Goal: Find specific page/section: Find specific page/section

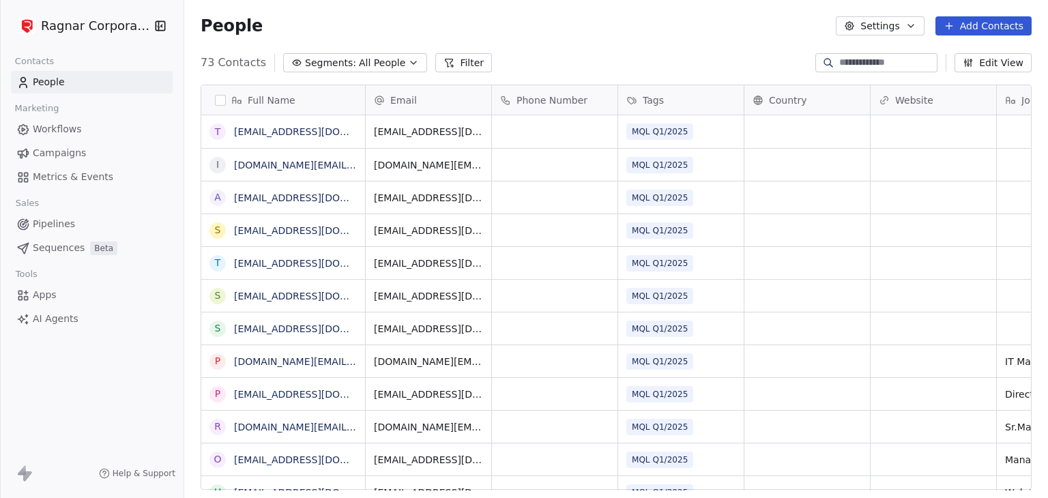
scroll to position [11, 11]
click at [113, 25] on html "Ragnar Corporation Contacts People Marketing Workflows Campaigns Metrics & Even…" at bounding box center [524, 249] width 1048 height 498
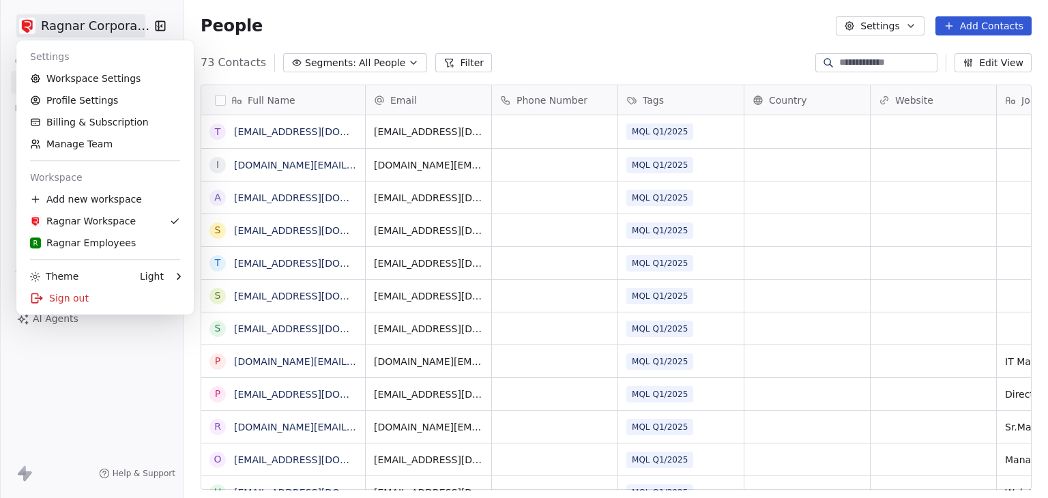
click at [622, 76] on html "Ragnar Corporation Contacts People Marketing Workflows Campaigns Metrics & Even…" at bounding box center [524, 249] width 1048 height 498
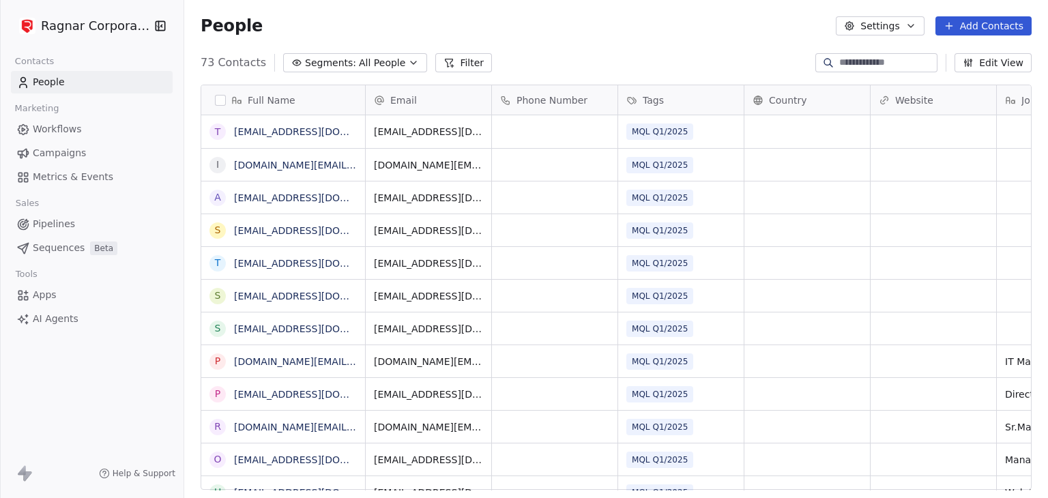
click at [989, 64] on button "Edit View" at bounding box center [993, 62] width 77 height 19
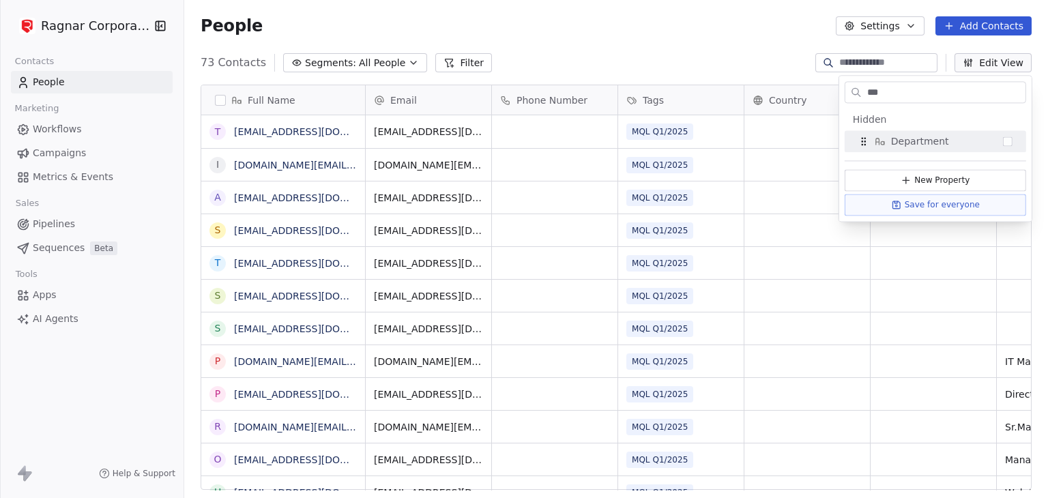
type input "***"
click at [715, 66] on div "73 Contacts Segments: All People Filter Edit View" at bounding box center [616, 63] width 864 height 22
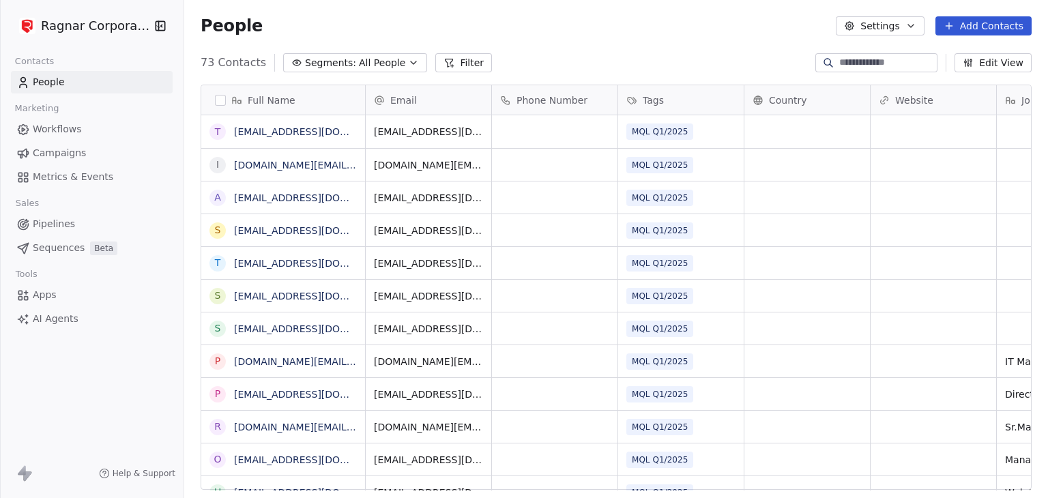
click at [104, 25] on html "Ragnar Corporation Contacts People Marketing Workflows Campaigns Metrics & Even…" at bounding box center [524, 249] width 1048 height 498
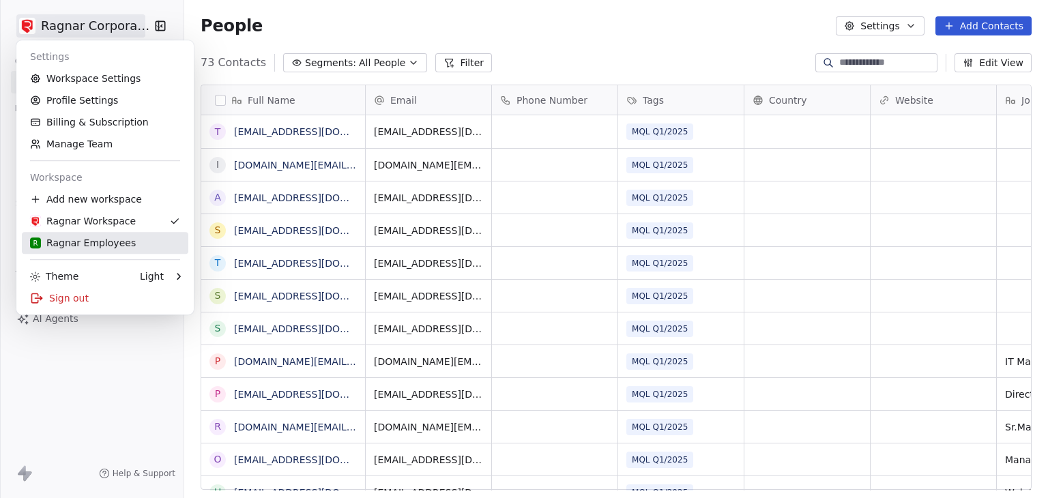
click at [85, 242] on div "R Ragnar Employees" at bounding box center [83, 243] width 106 height 14
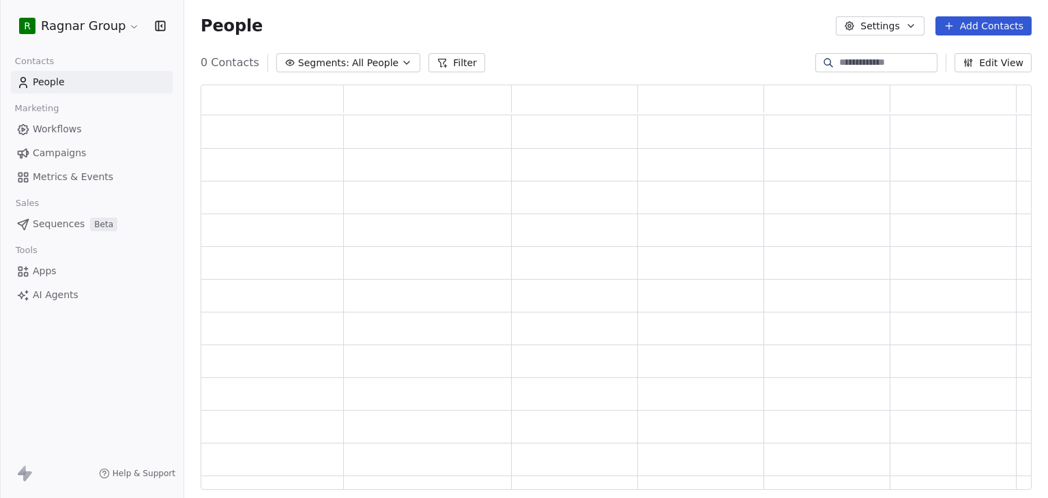
scroll to position [394, 820]
click at [965, 66] on button "Edit View" at bounding box center [993, 62] width 77 height 19
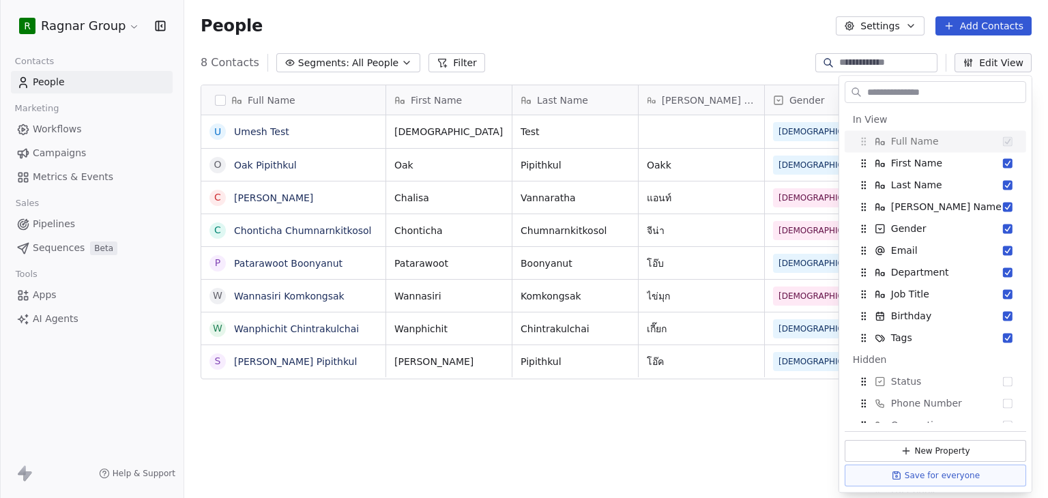
scroll to position [427, 853]
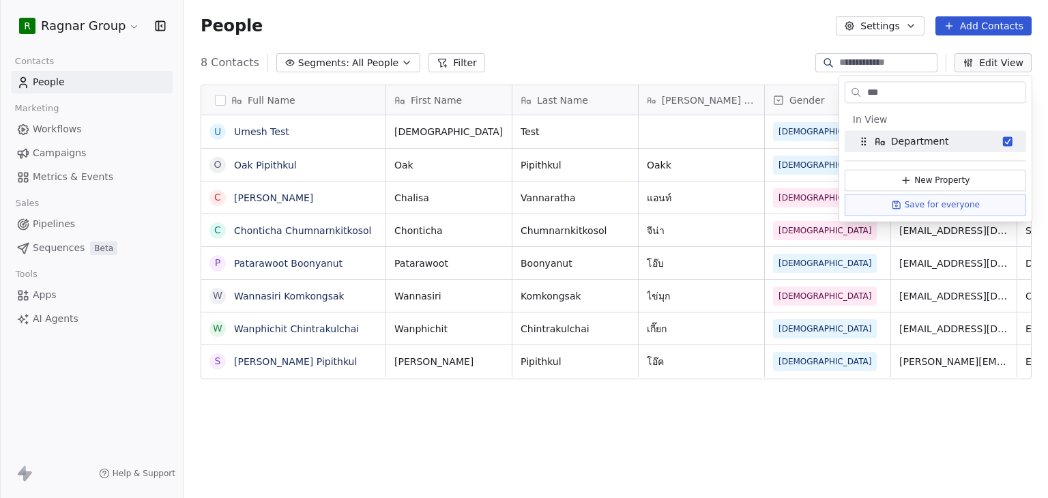
type input "***"
click at [610, 54] on div "8 Contacts Segments: All People Filter Edit View" at bounding box center [616, 63] width 864 height 22
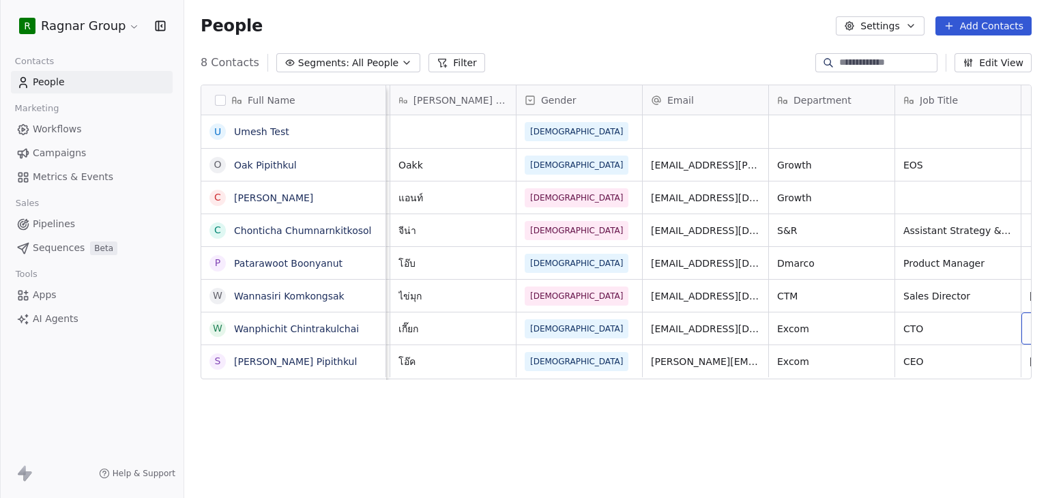
scroll to position [0, 375]
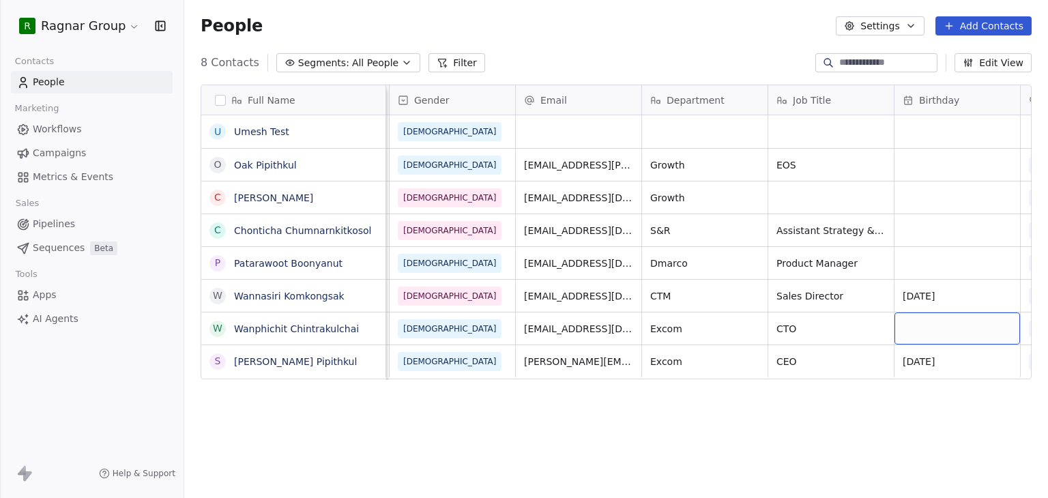
click at [437, 58] on icon at bounding box center [442, 62] width 11 height 11
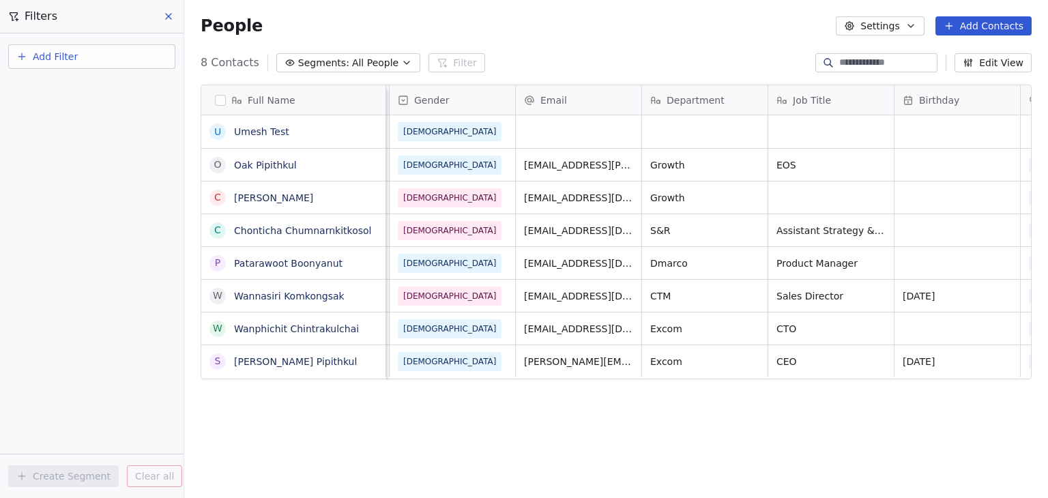
click at [66, 50] on span "Add Filter" at bounding box center [55, 57] width 45 height 14
click at [85, 83] on span "Contact properties" at bounding box center [67, 88] width 89 height 14
type input "***"
click at [75, 134] on div "Department" at bounding box center [92, 138] width 139 height 14
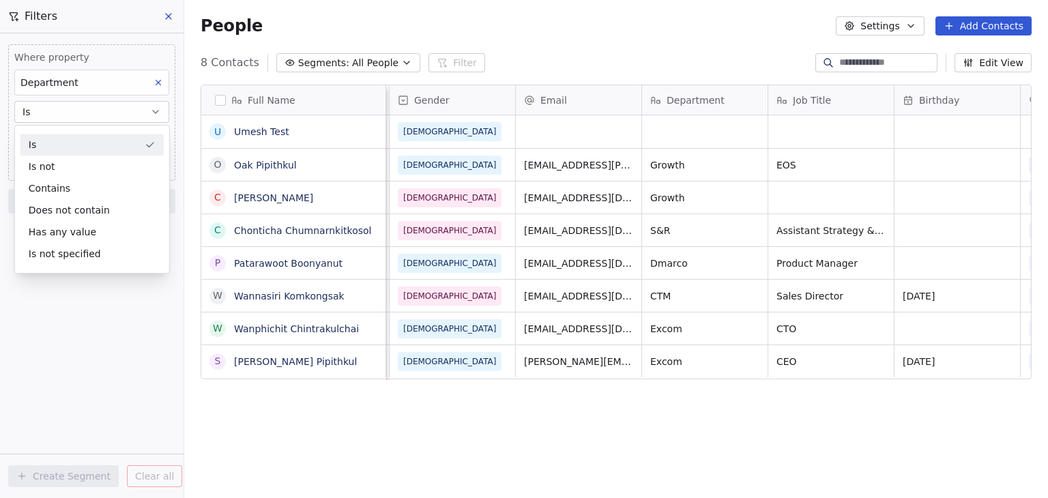
click at [73, 139] on div "Is" at bounding box center [91, 145] width 143 height 22
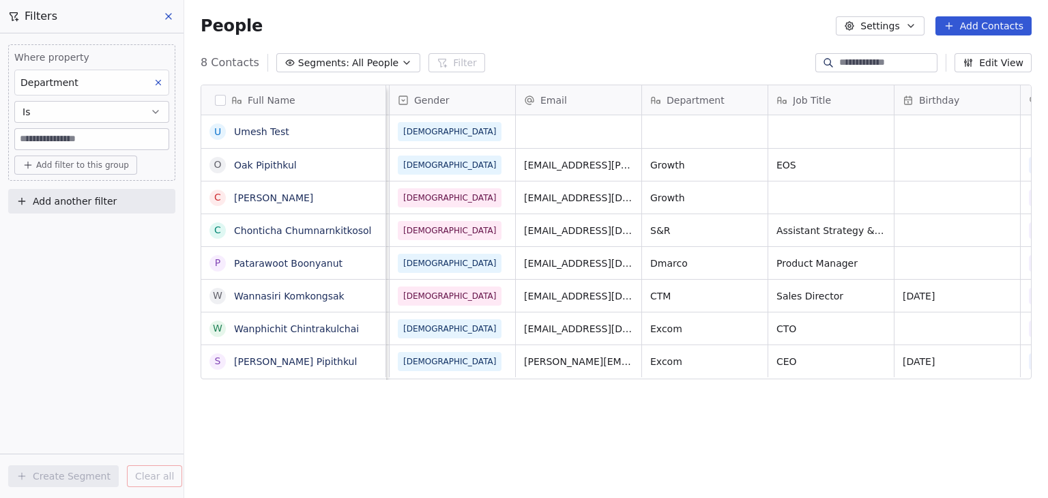
click at [73, 139] on input at bounding box center [92, 139] width 154 height 20
type input "*****"
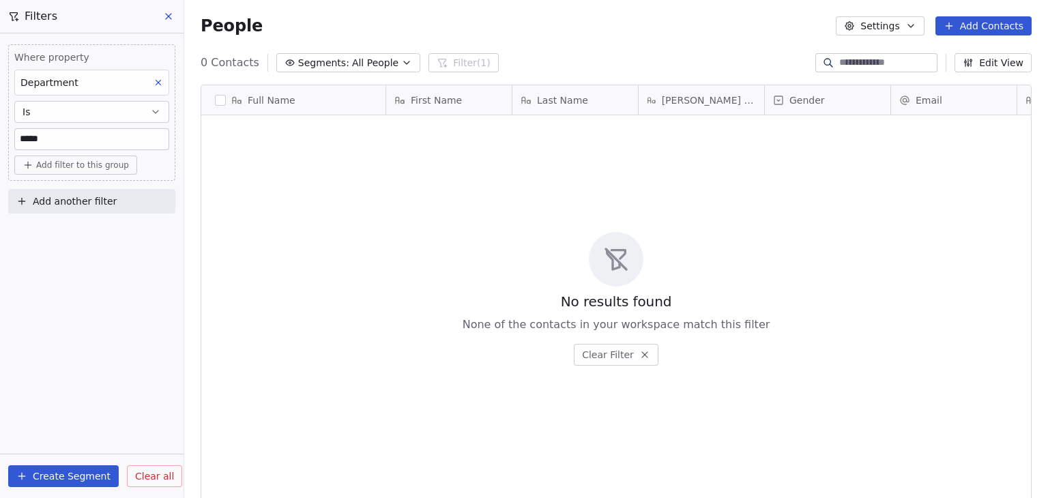
scroll to position [427, 853]
drag, startPoint x: 125, startPoint y: 134, endPoint x: 0, endPoint y: 130, distance: 125.0
click at [0, 130] on div "Where property Department Is ***** Add filter to this group Add another filter" at bounding box center [92, 126] width 184 height 186
click at [158, 92] on div "Department" at bounding box center [91, 83] width 155 height 26
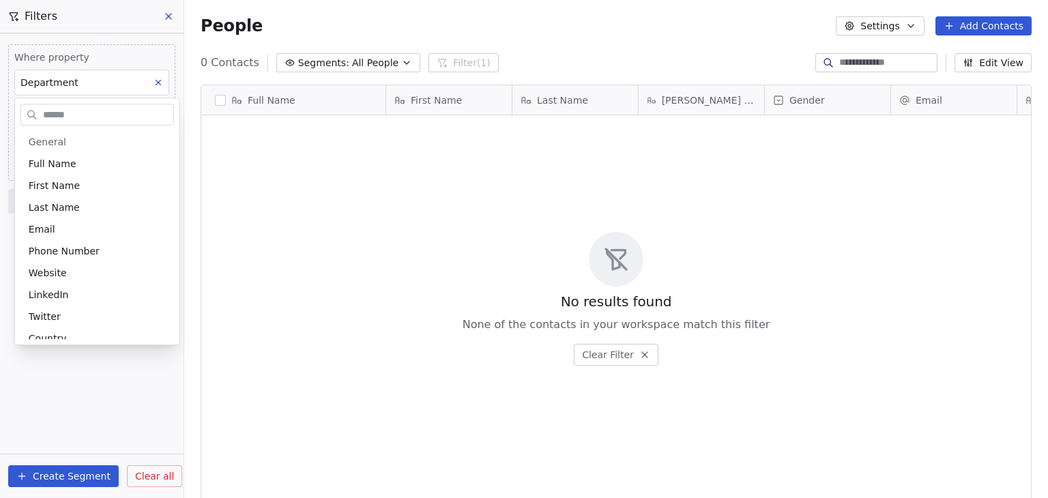
scroll to position [658, 0]
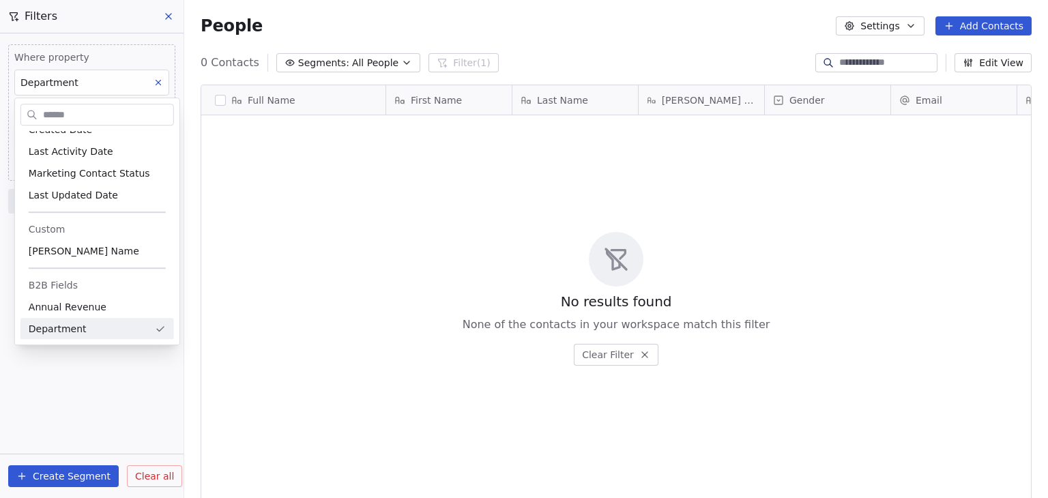
click at [158, 83] on html "R Ragnar Group Contacts People Marketing Workflows Campaigns Metrics & Events S…" at bounding box center [524, 249] width 1048 height 498
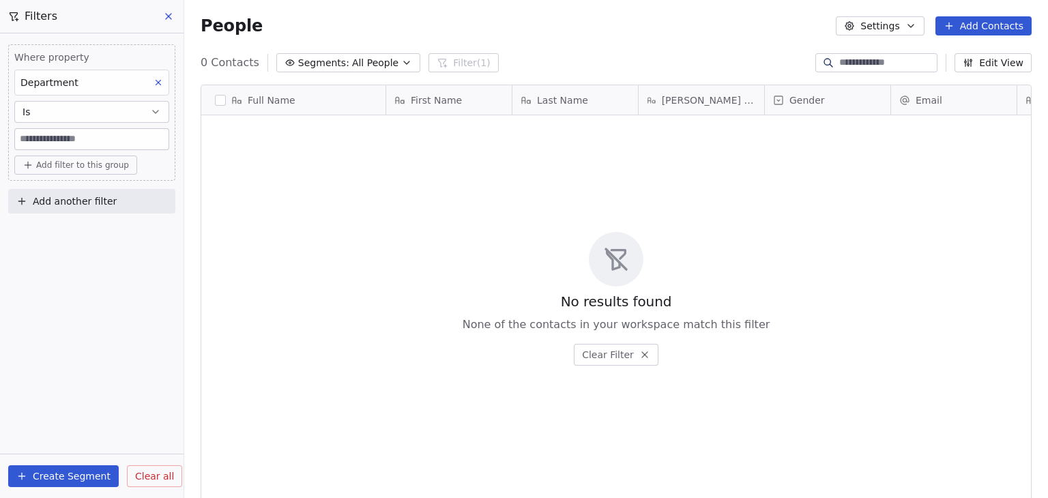
click at [158, 83] on icon at bounding box center [158, 83] width 5 height 5
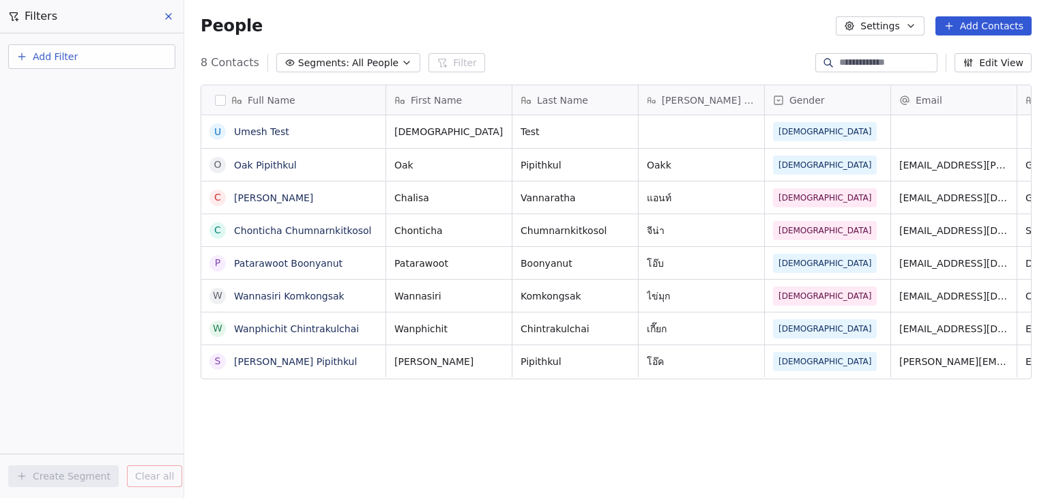
click at [474, 379] on div "Umesh Test [DEMOGRAPHIC_DATA] Oak Pipithkul Oakk [DEMOGRAPHIC_DATA] [EMAIL_ADDR…" at bounding box center [970, 302] width 1169 height 375
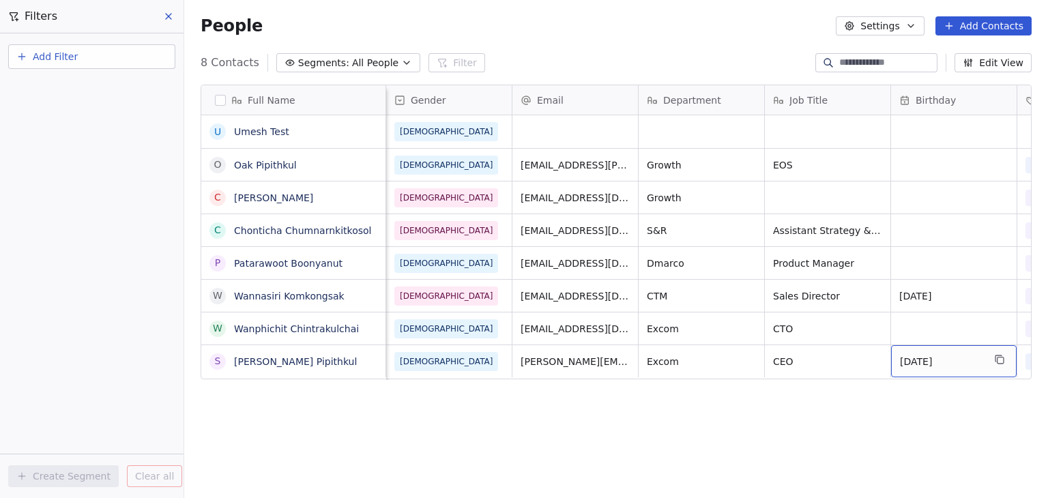
scroll to position [0, 502]
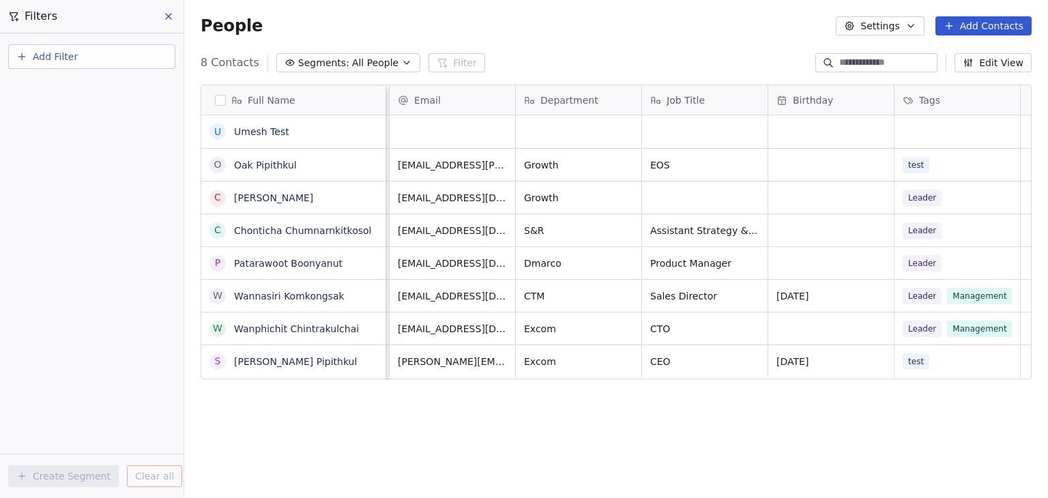
click at [41, 58] on span "Add Filter" at bounding box center [55, 57] width 45 height 14
click at [63, 87] on span "Contact properties" at bounding box center [67, 88] width 89 height 14
type input "***"
click at [66, 133] on span "Department" at bounding box center [52, 138] width 58 height 14
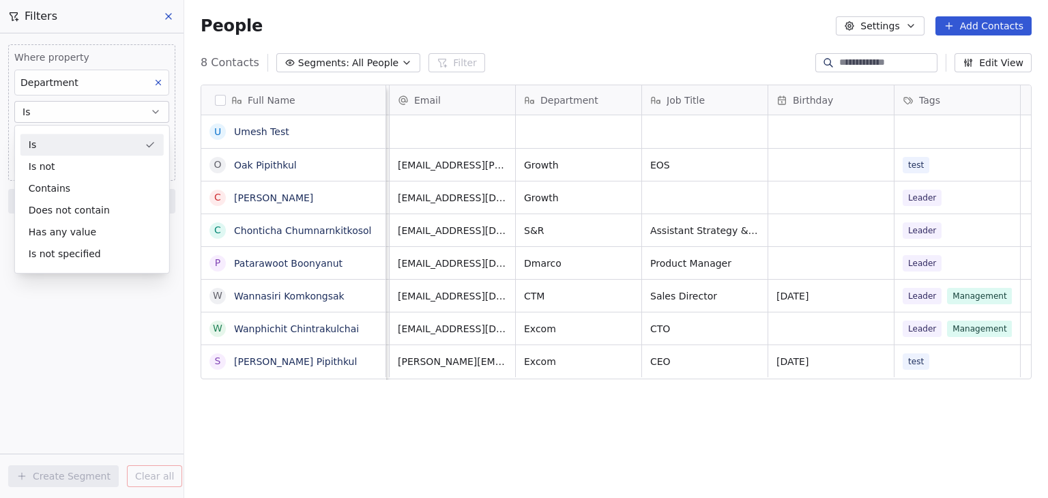
click at [76, 141] on div "Is" at bounding box center [91, 145] width 143 height 22
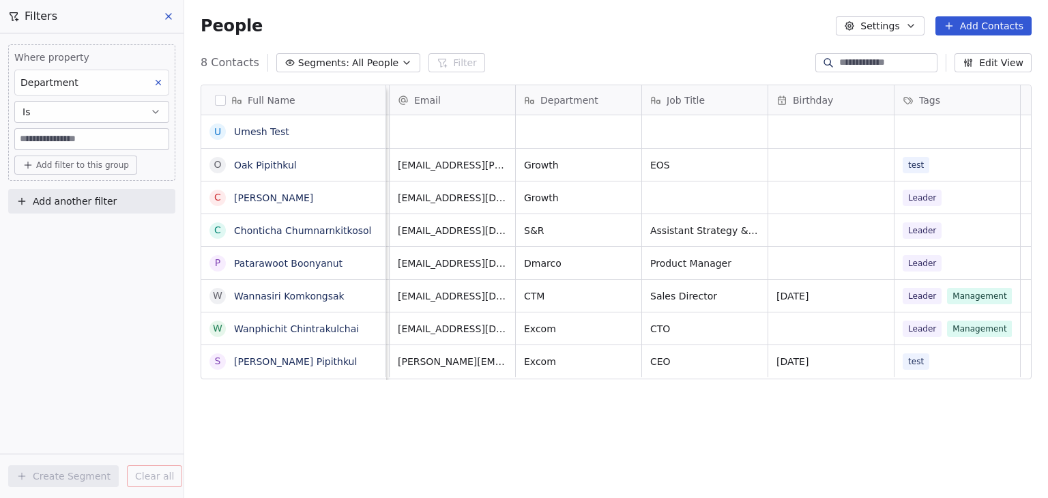
click at [63, 134] on input at bounding box center [92, 139] width 154 height 20
type input "******"
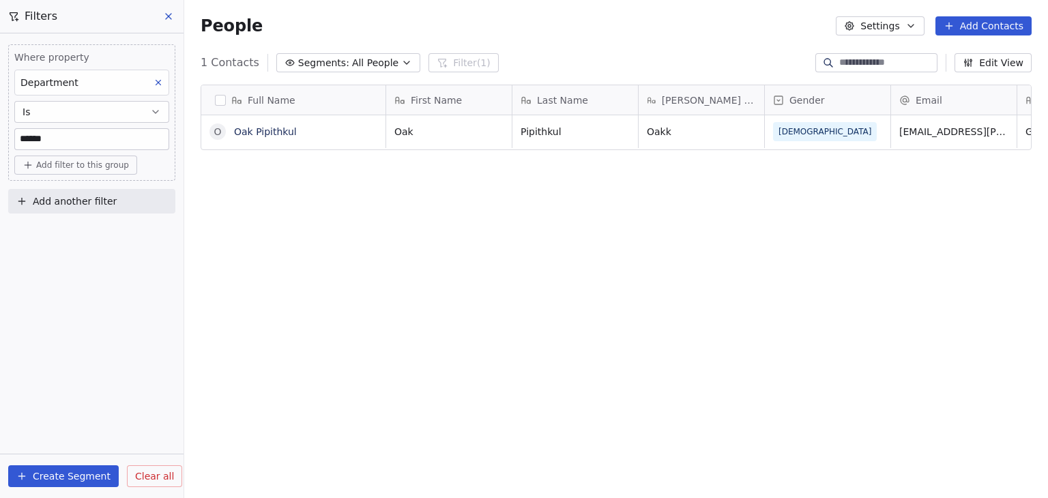
scroll to position [427, 853]
click at [104, 139] on input "******" at bounding box center [92, 139] width 154 height 20
click at [286, 132] on link "Oak Pipithkul" at bounding box center [265, 131] width 63 height 11
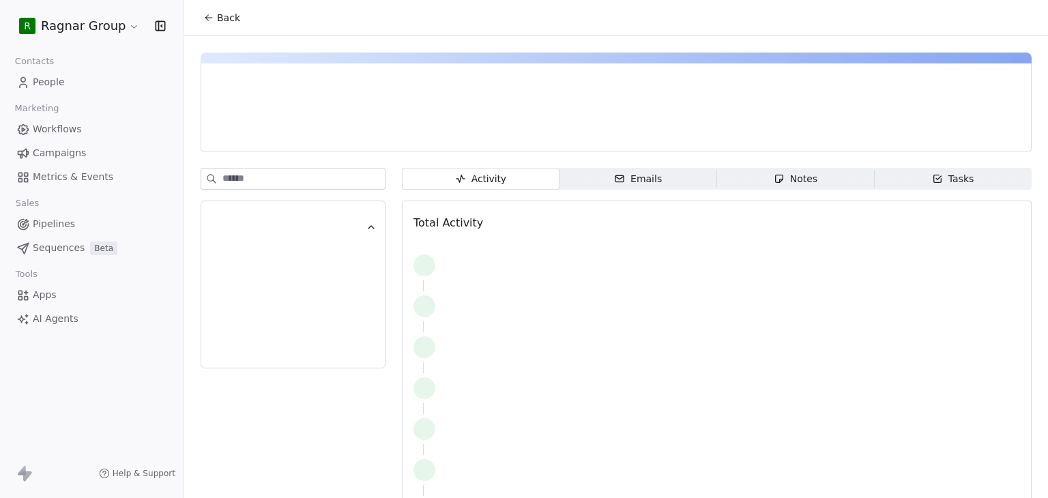
click at [232, 22] on span "Back" at bounding box center [228, 18] width 23 height 14
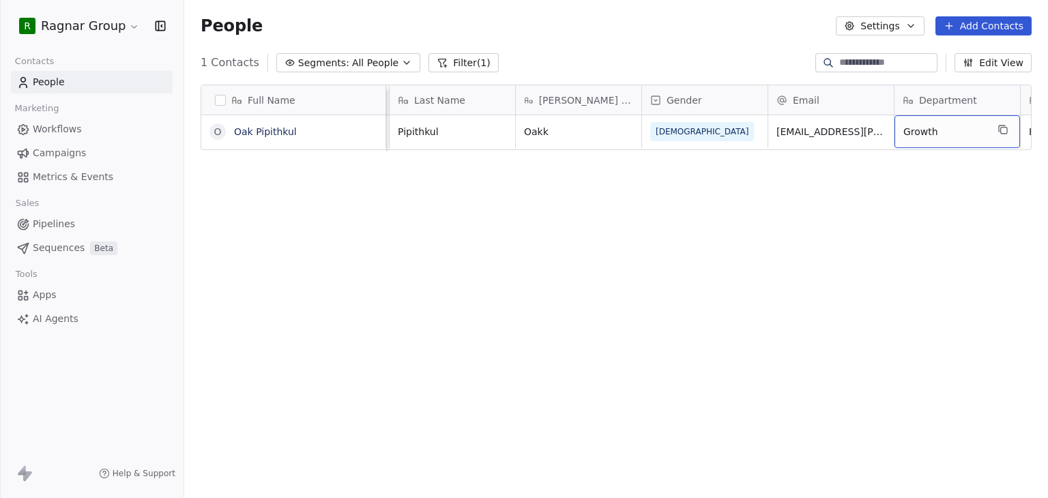
scroll to position [0, 248]
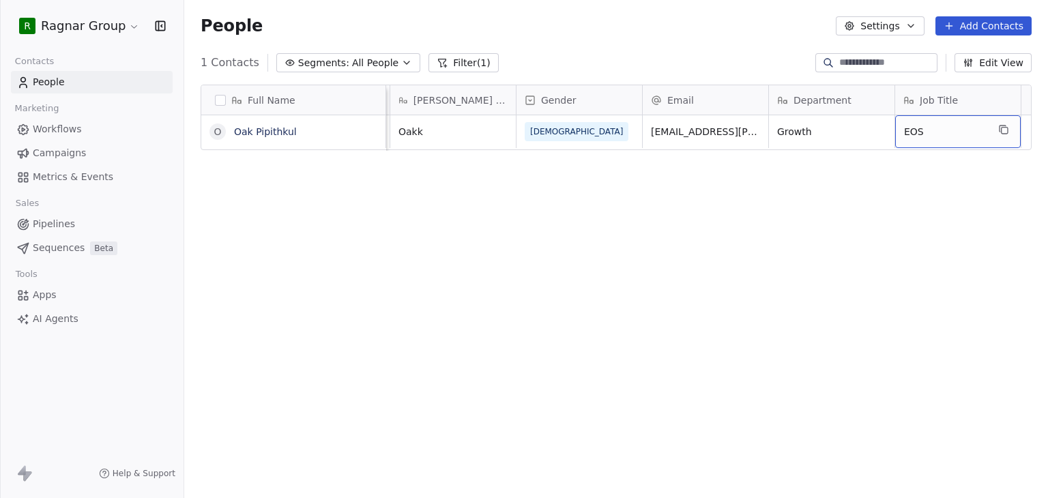
click at [452, 63] on button "Filter (1)" at bounding box center [464, 62] width 70 height 19
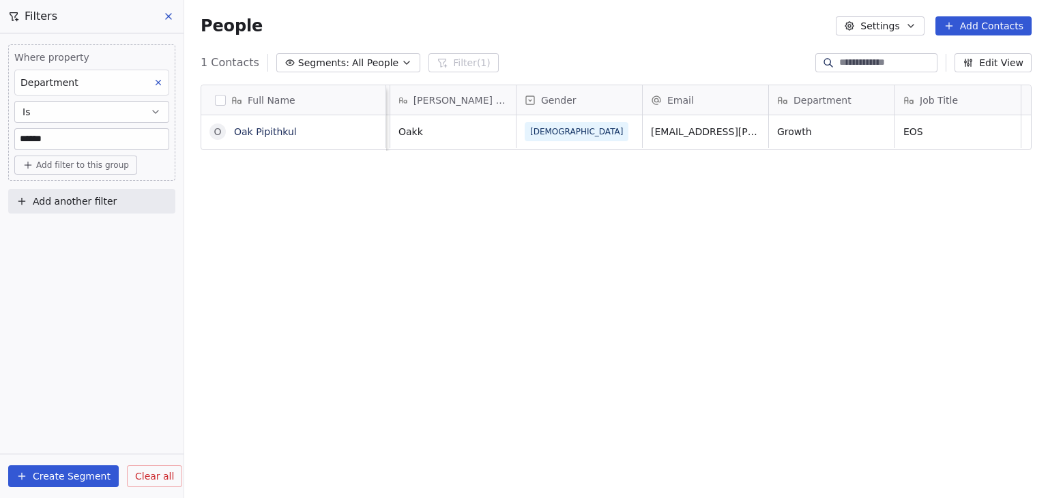
click at [145, 486] on button "Clear all" at bounding box center [154, 476] width 55 height 22
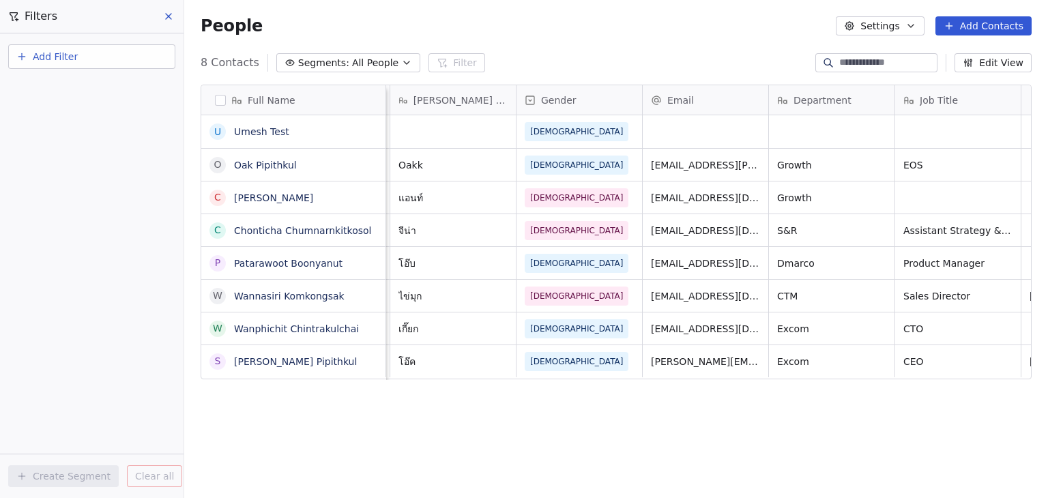
click at [172, 17] on icon at bounding box center [168, 16] width 11 height 11
